Goal: Information Seeking & Learning: Learn about a topic

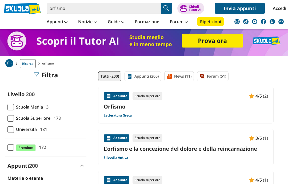
click at [212, 151] on link "L'orfismo e la concezione del dolore e della reincarnazione" at bounding box center [186, 148] width 164 height 7
